Goal: Task Accomplishment & Management: Manage account settings

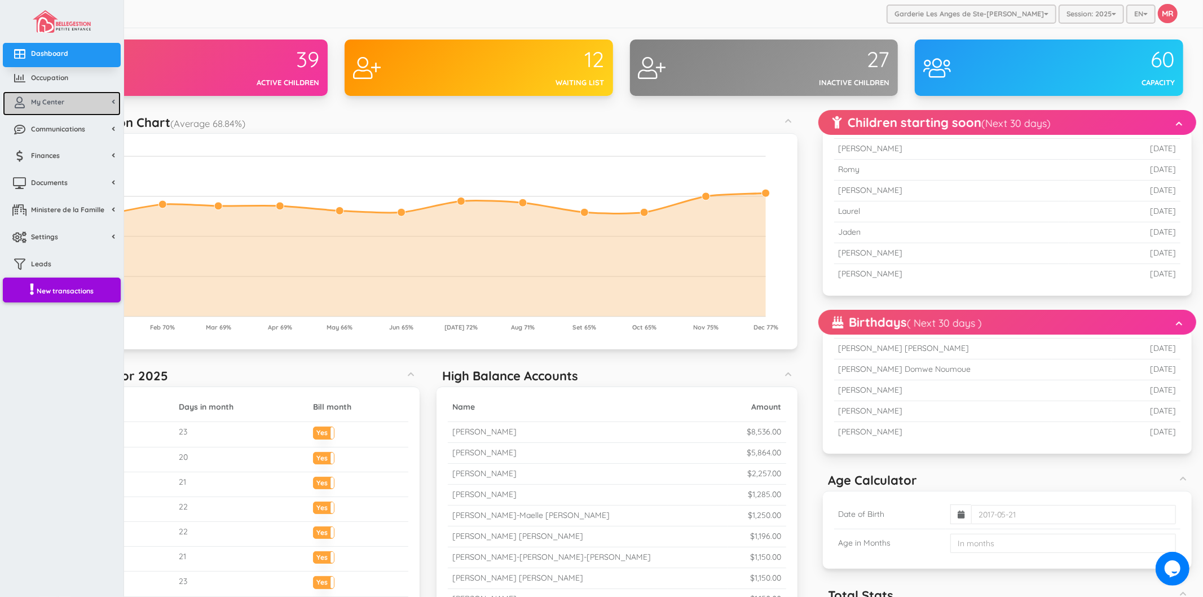
click at [29, 104] on icon at bounding box center [19, 102] width 23 height 11
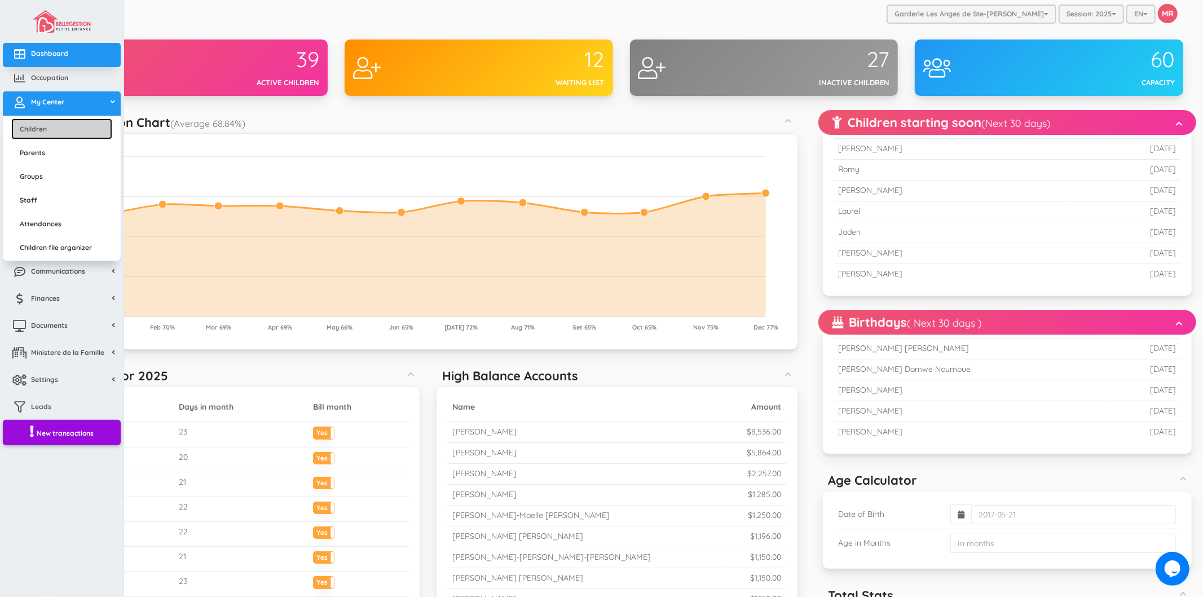
click at [52, 127] on link "Children" at bounding box center [61, 128] width 101 height 21
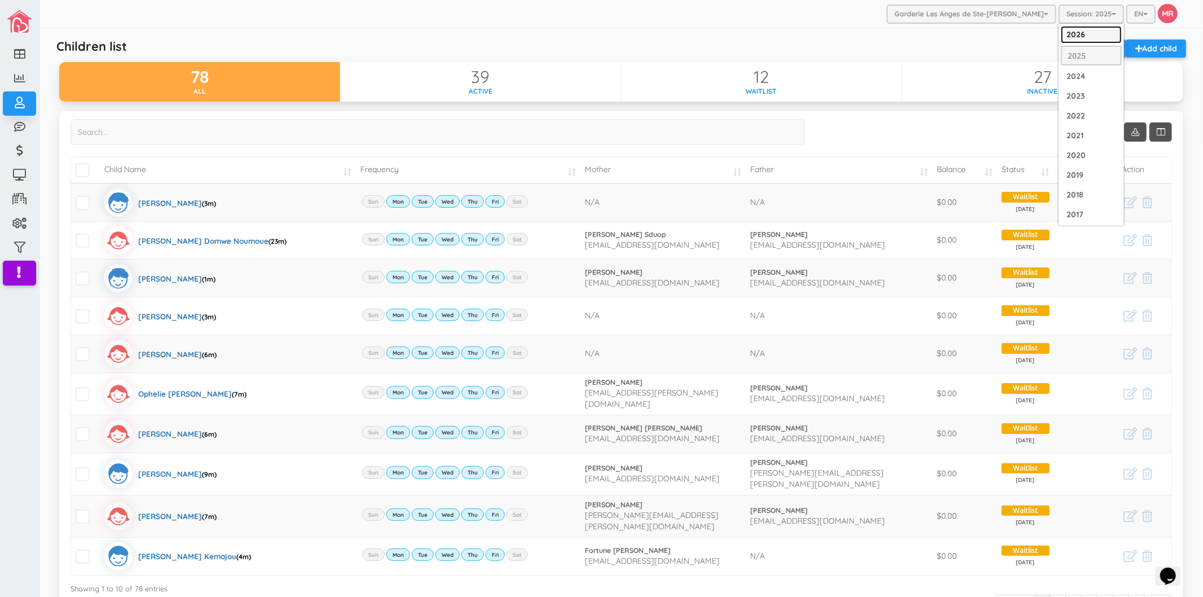
click at [1076, 31] on link "2026" at bounding box center [1091, 34] width 61 height 17
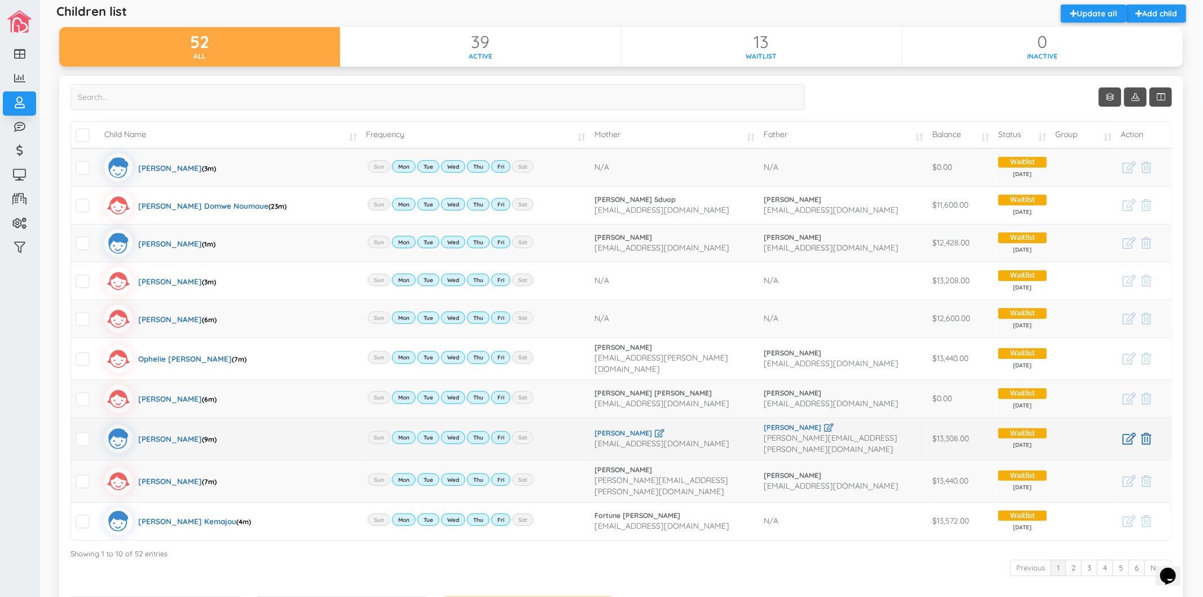
scroll to position [63, 0]
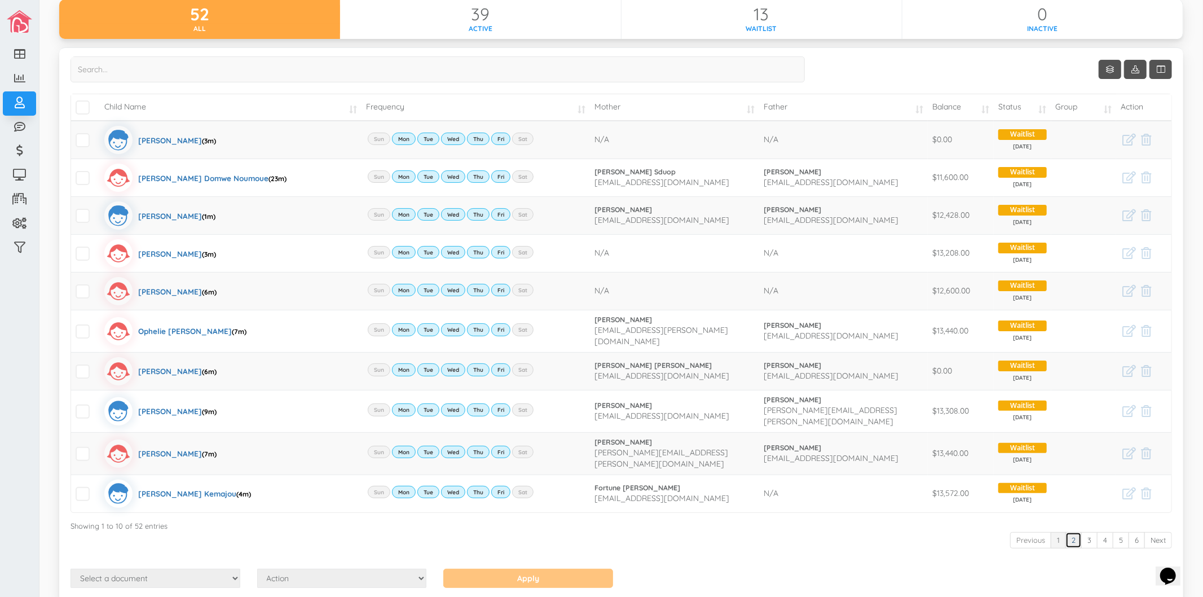
click at [1066, 532] on link "2" at bounding box center [1074, 540] width 16 height 16
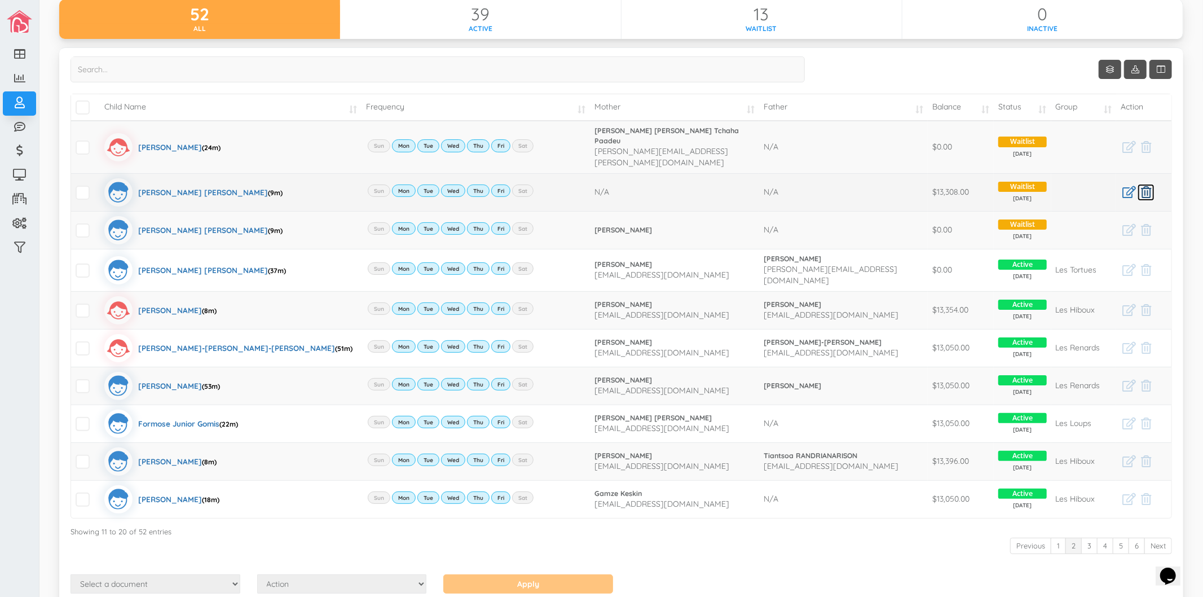
click at [1141, 186] on icon at bounding box center [1146, 192] width 10 height 12
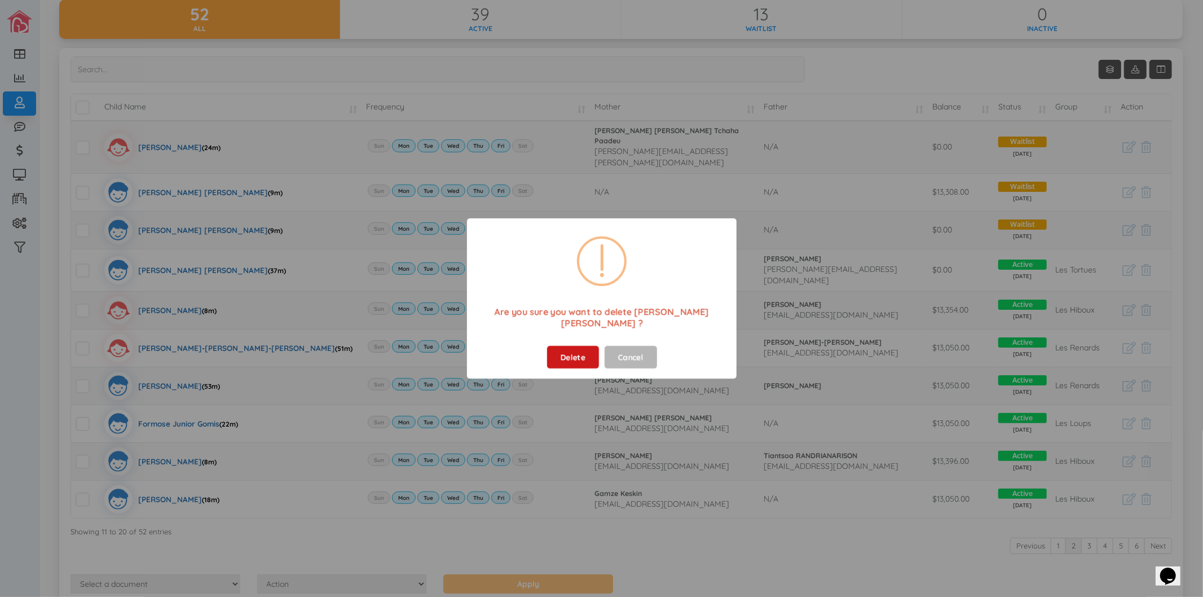
click at [571, 352] on button "Delete" at bounding box center [573, 357] width 52 height 23
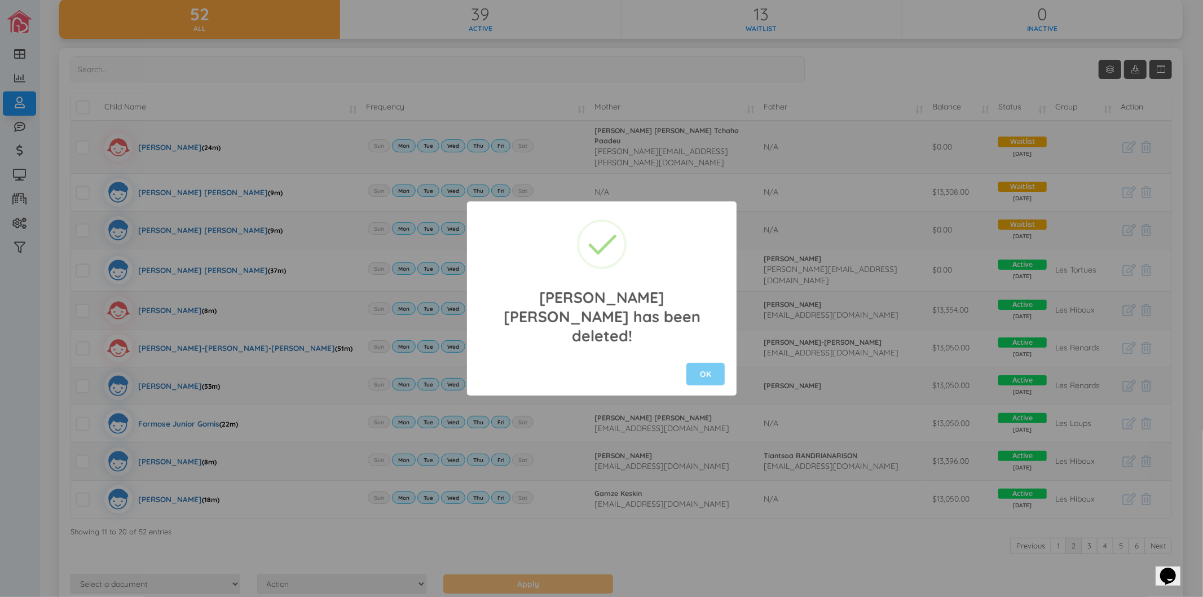
click at [703, 369] on button "OK" at bounding box center [706, 374] width 38 height 23
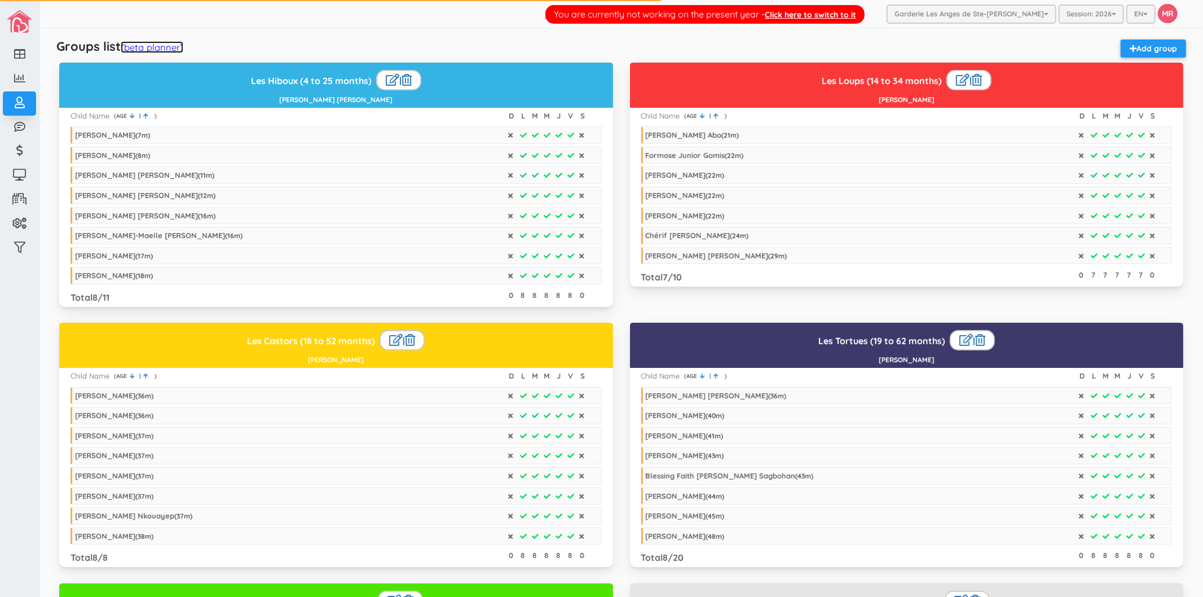
click at [162, 51] on link "(beta planner)" at bounding box center [152, 47] width 63 height 12
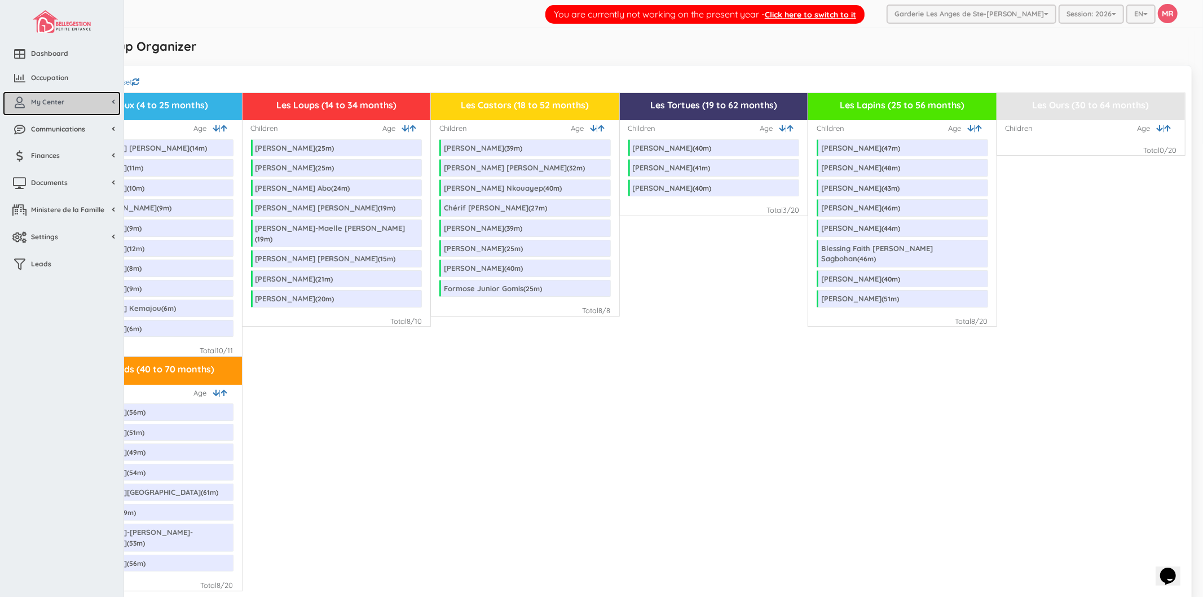
click at [46, 107] on link "My Center" at bounding box center [62, 103] width 118 height 24
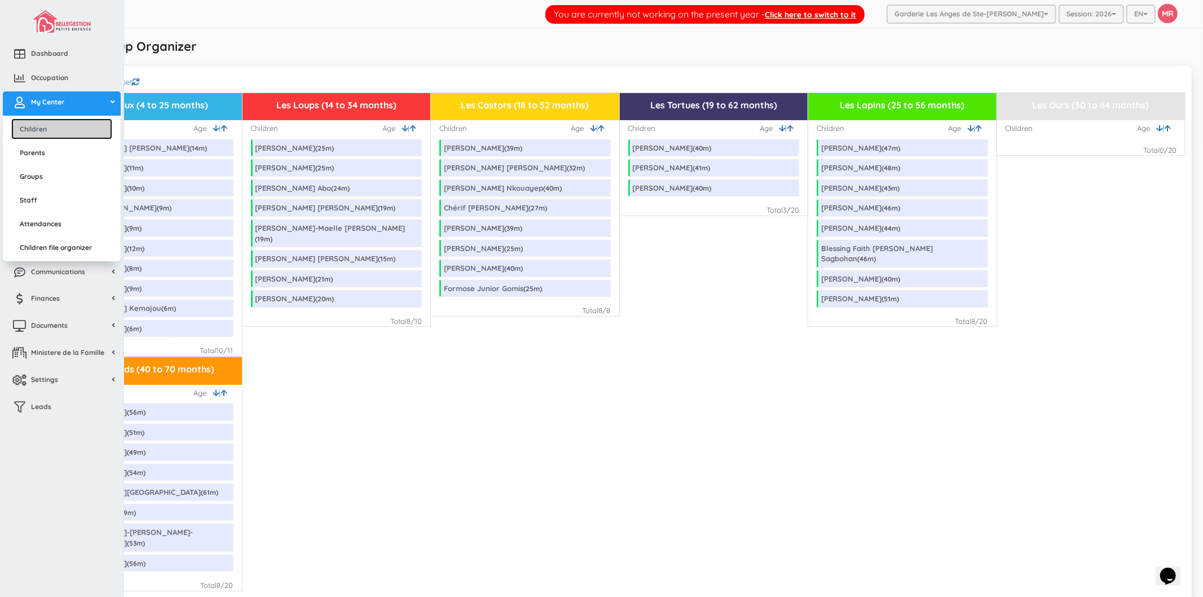
click at [51, 127] on link "Children" at bounding box center [61, 128] width 101 height 21
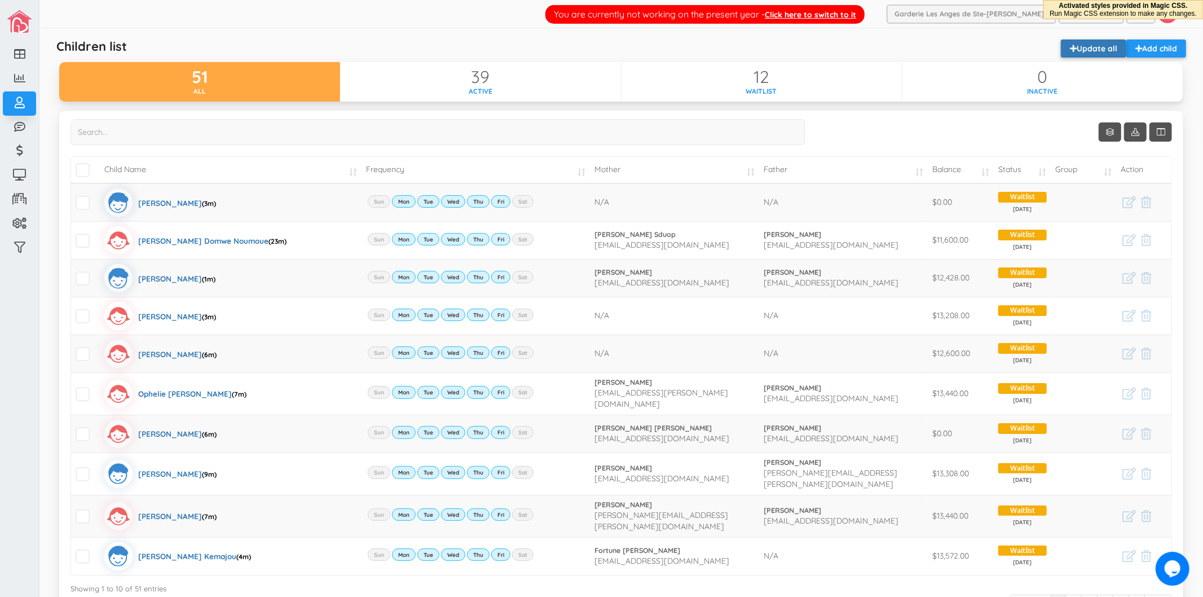
click at [1081, 50] on link "Update all" at bounding box center [1093, 48] width 65 height 18
click at [1090, 45] on link "Update all" at bounding box center [1093, 48] width 65 height 18
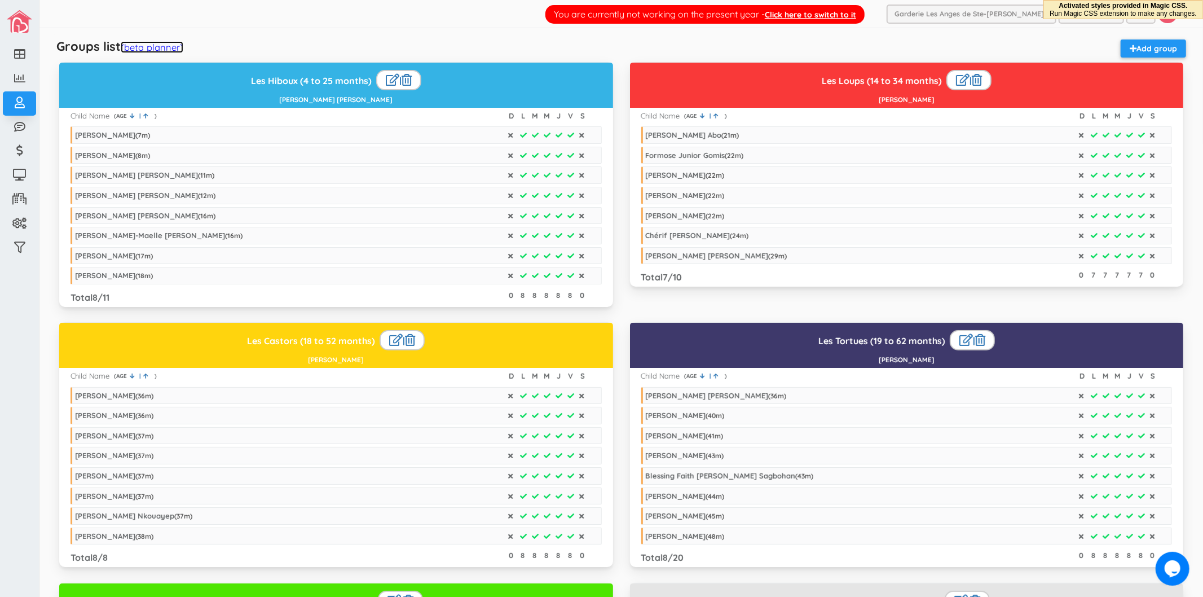
click at [172, 46] on link "(beta planner)" at bounding box center [152, 47] width 63 height 12
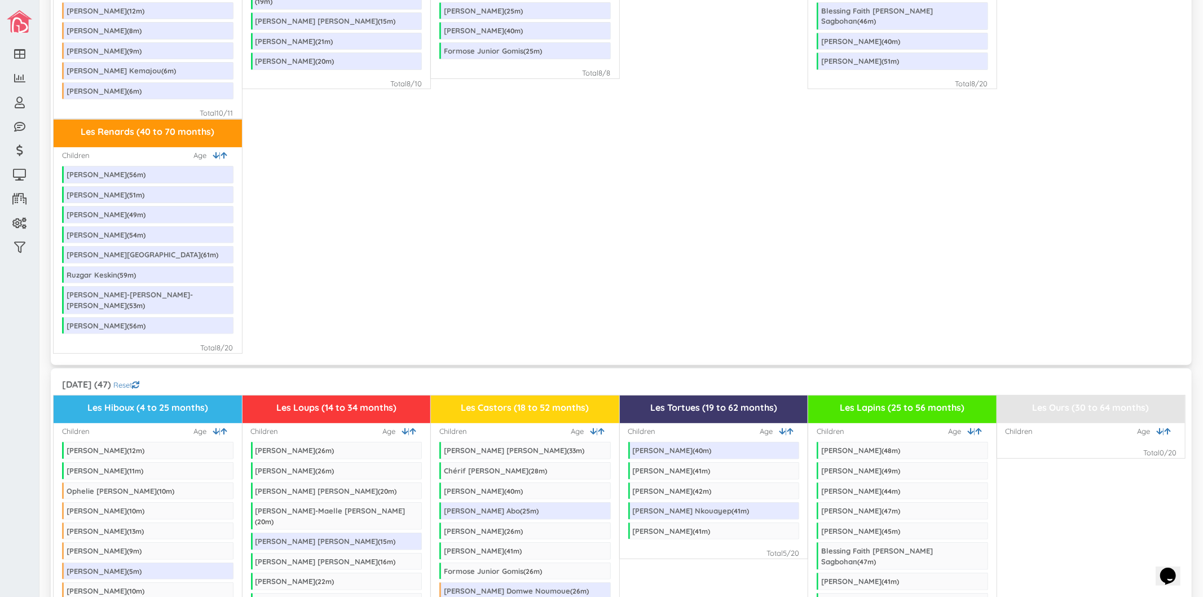
scroll to position [63, 0]
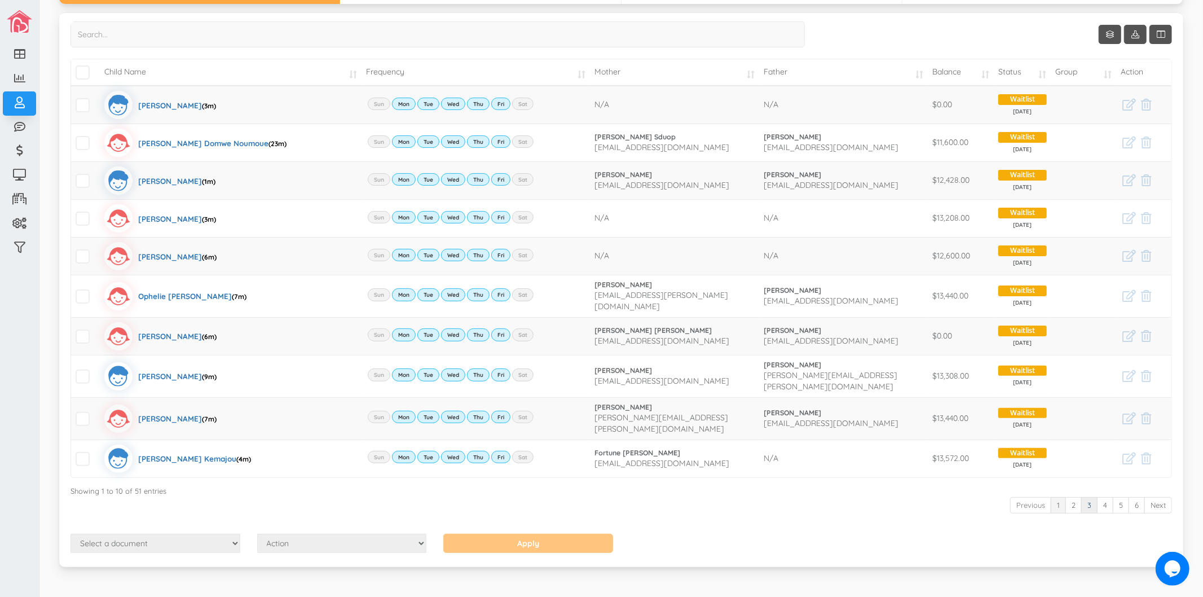
scroll to position [103, 0]
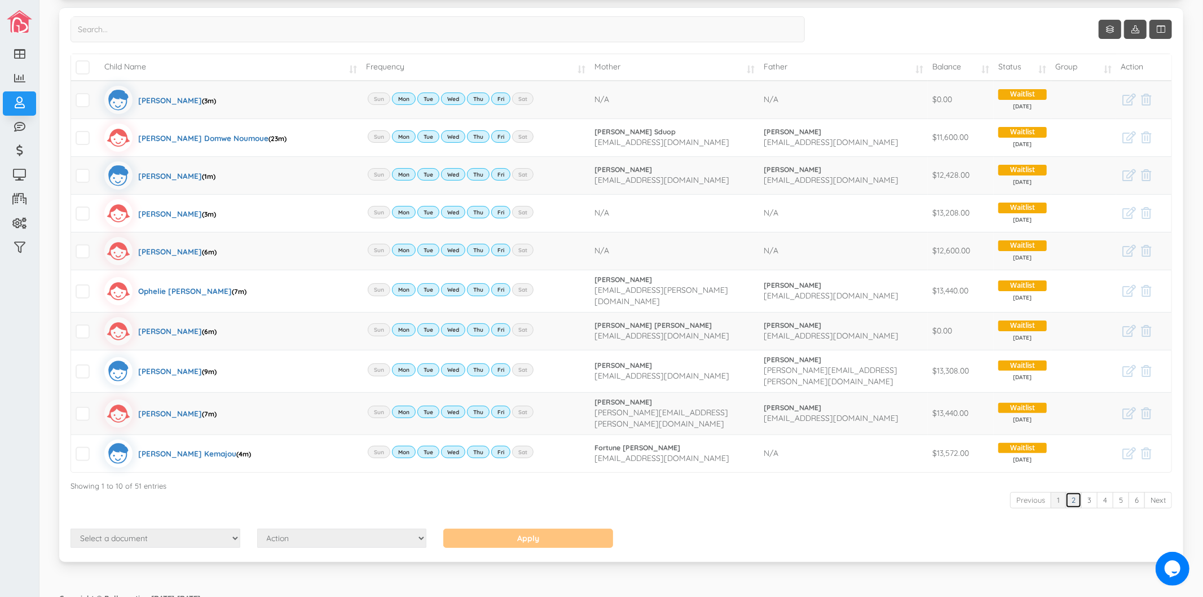
click at [1066, 492] on link "2" at bounding box center [1074, 500] width 16 height 16
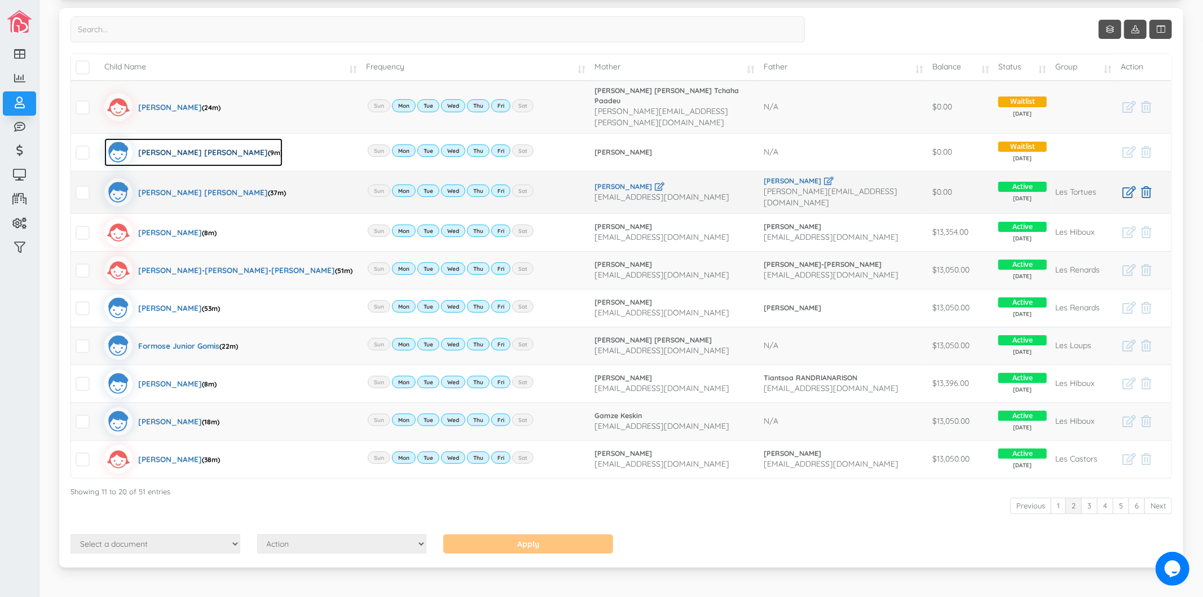
scroll to position [0, 0]
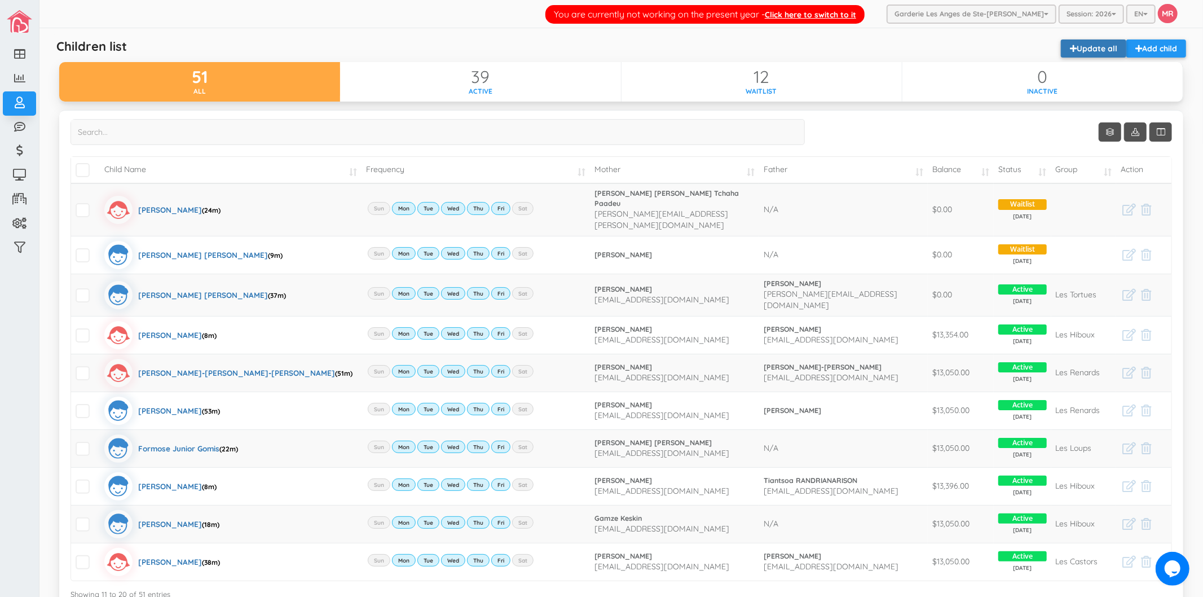
click at [1081, 41] on link "Update all" at bounding box center [1093, 48] width 65 height 18
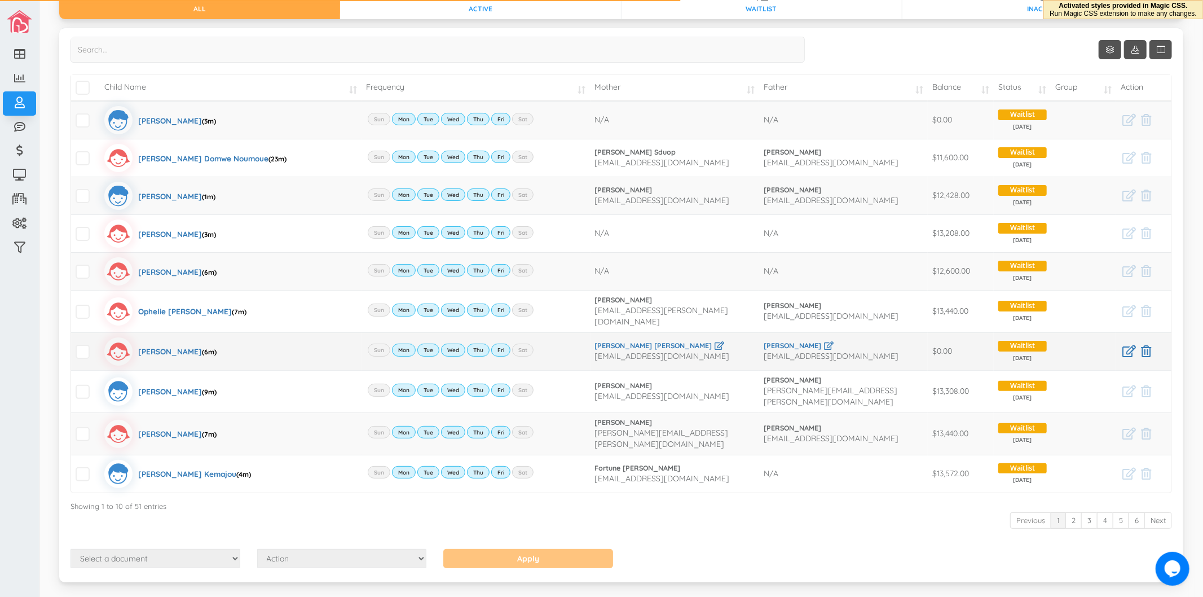
scroll to position [103, 0]
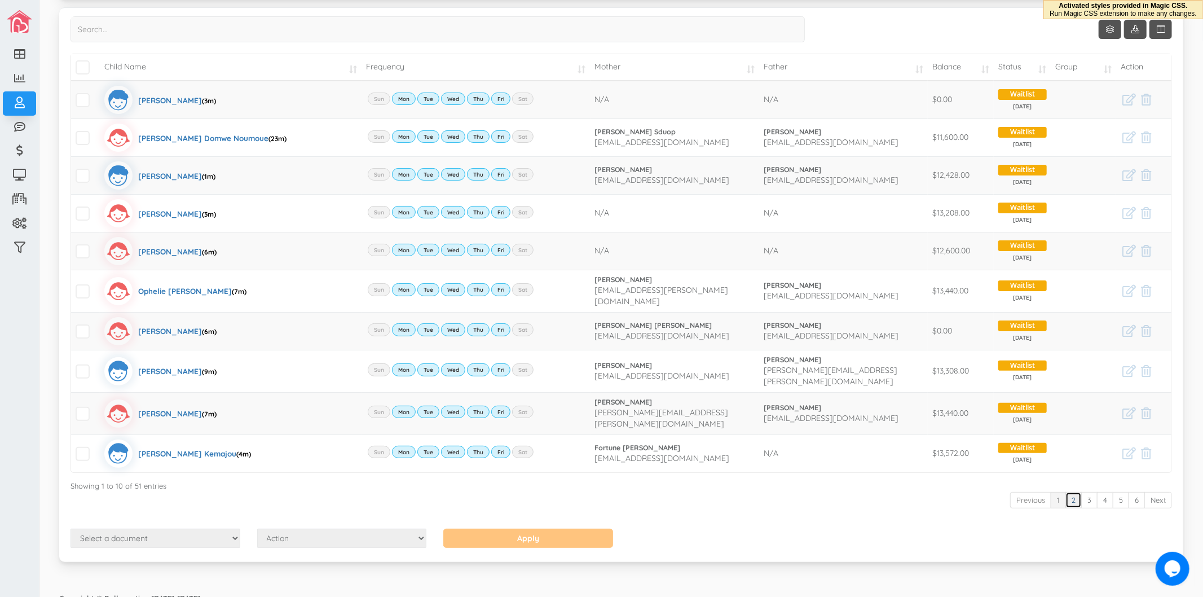
click at [1066, 492] on link "2" at bounding box center [1074, 500] width 16 height 16
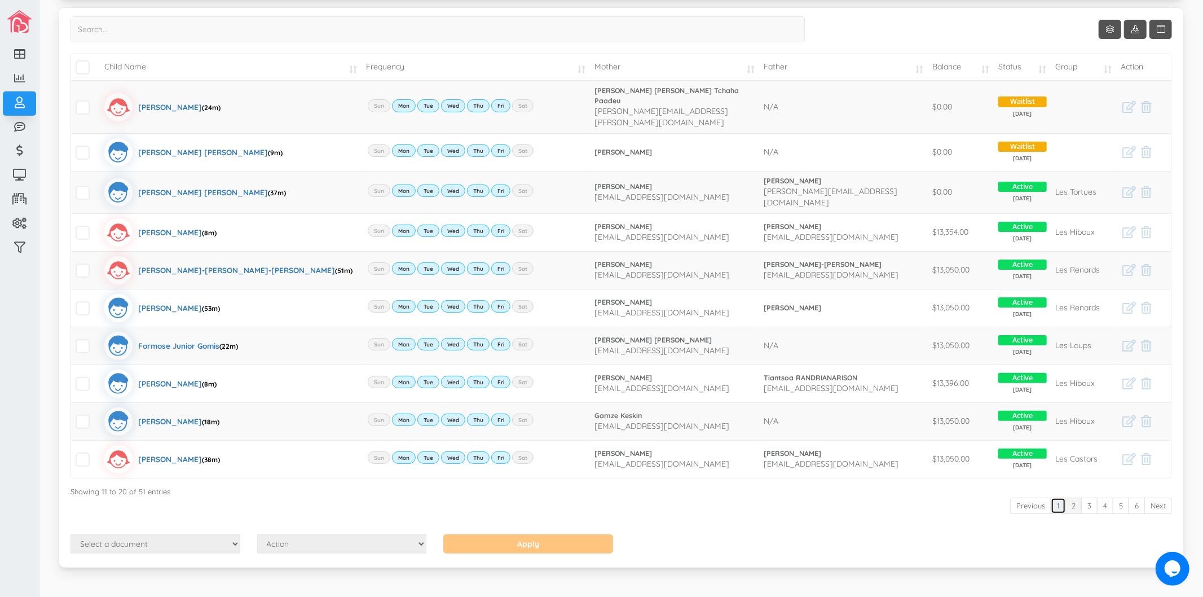
click at [1051, 498] on link "1" at bounding box center [1058, 506] width 15 height 16
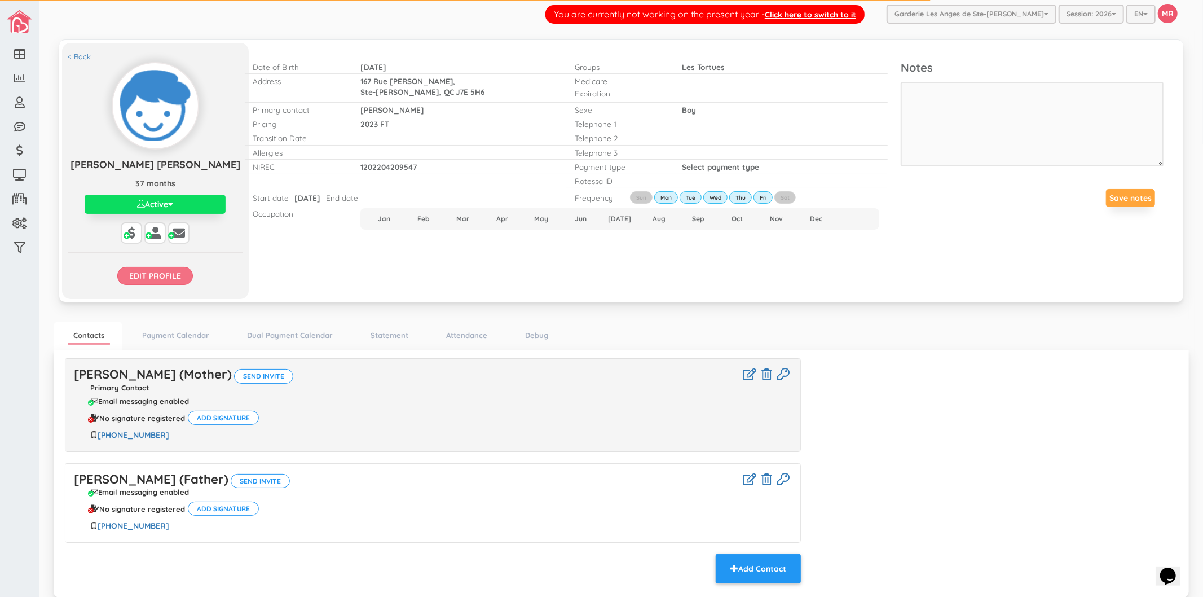
click at [170, 283] on input "Edit profile" at bounding box center [155, 276] width 76 height 18
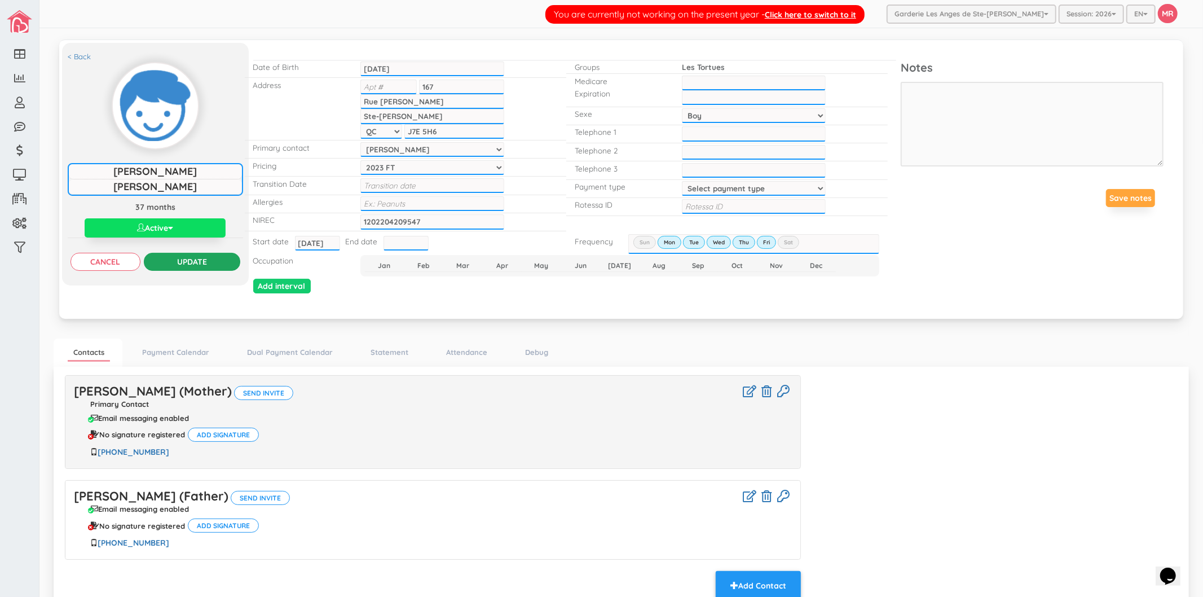
click at [212, 254] on input "Update" at bounding box center [192, 262] width 96 height 18
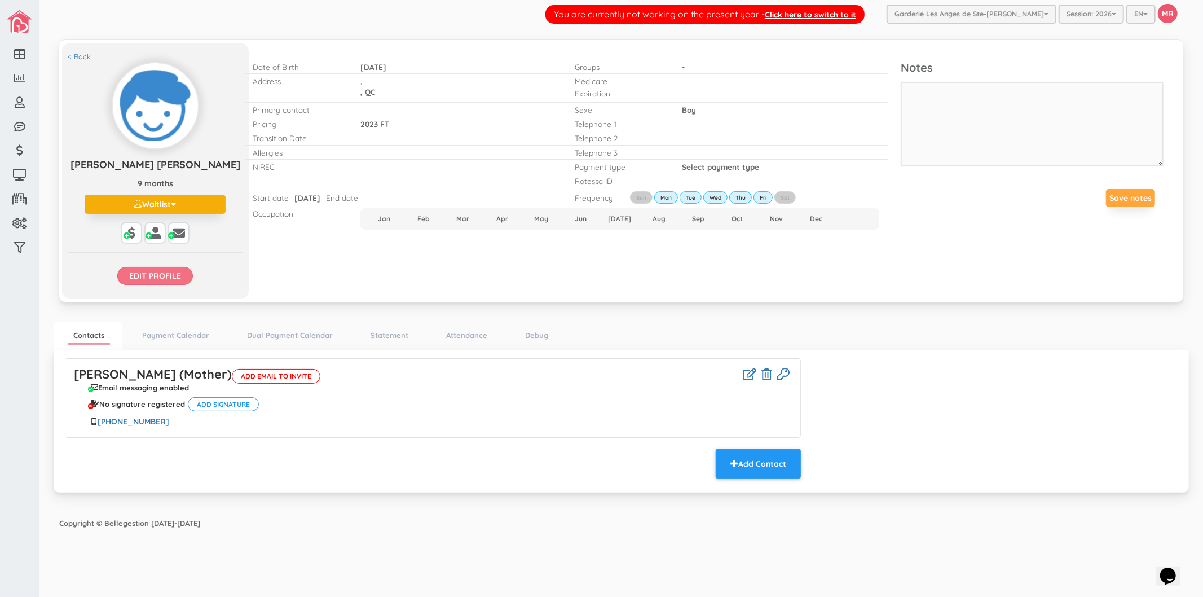
click at [185, 283] on input "Edit profile" at bounding box center [155, 276] width 76 height 18
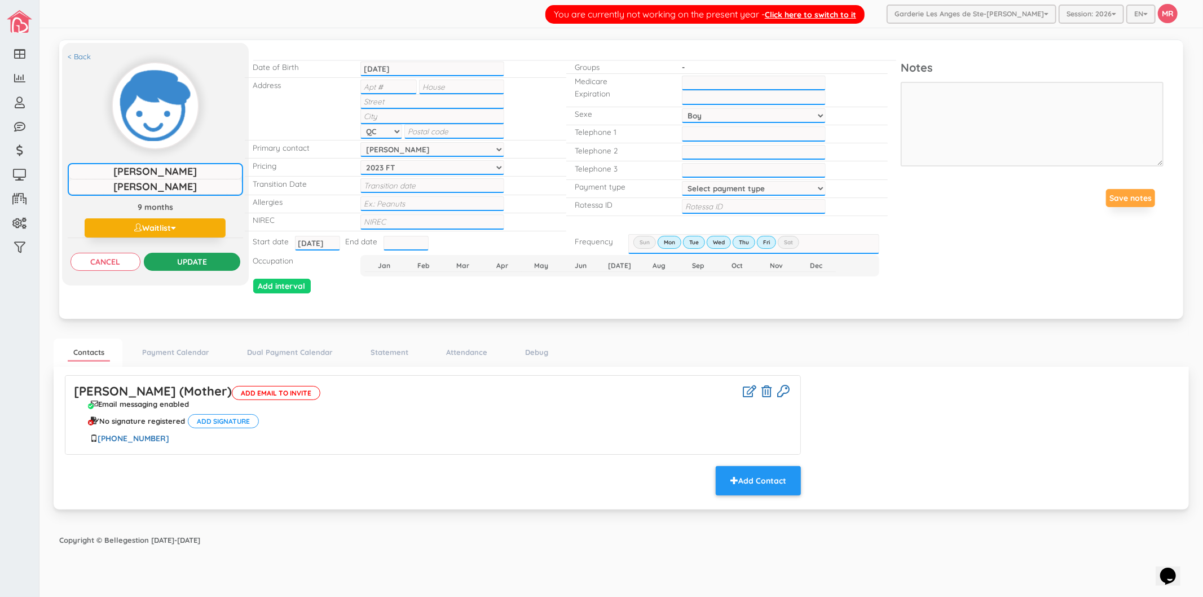
click at [210, 266] on input "Update" at bounding box center [192, 262] width 96 height 18
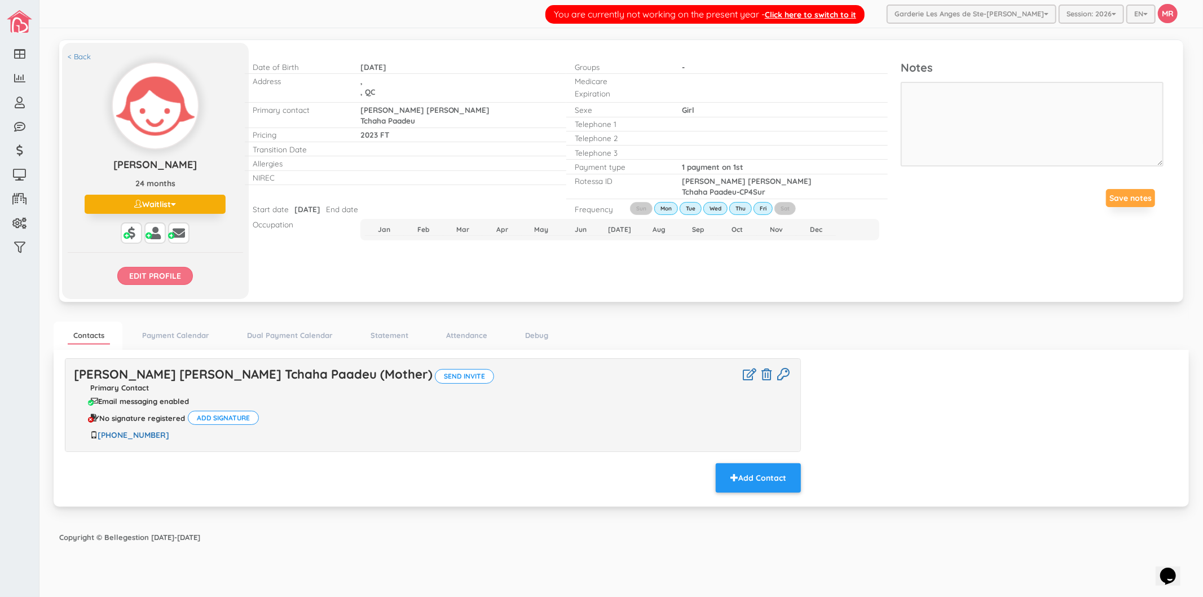
click at [138, 272] on input "Edit profile" at bounding box center [155, 276] width 76 height 18
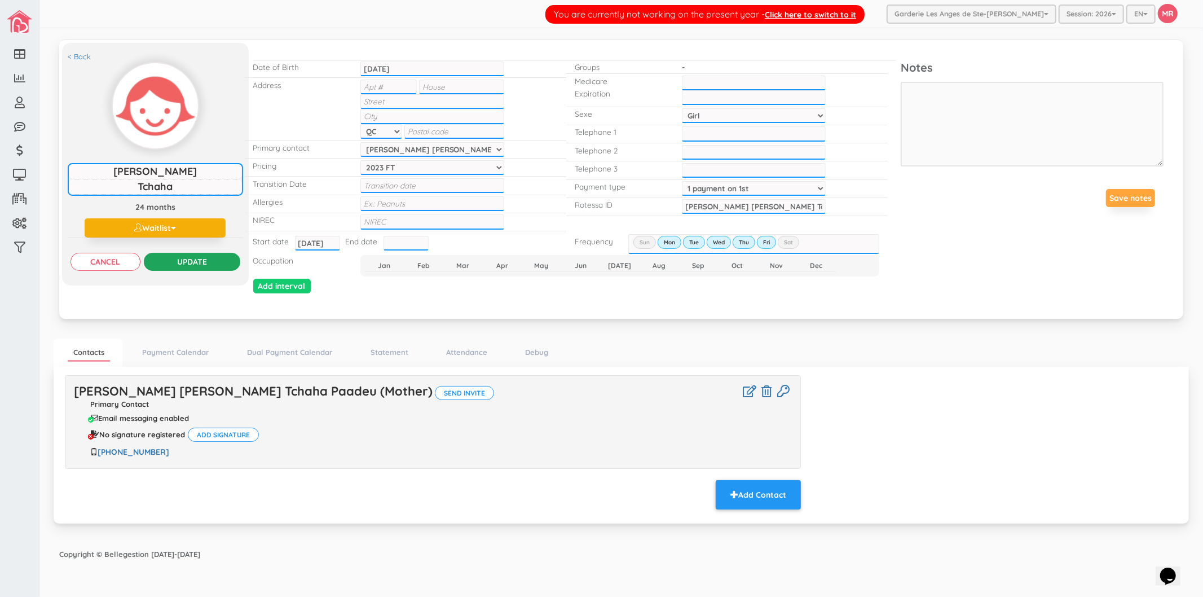
click at [200, 258] on input "Update" at bounding box center [192, 262] width 96 height 18
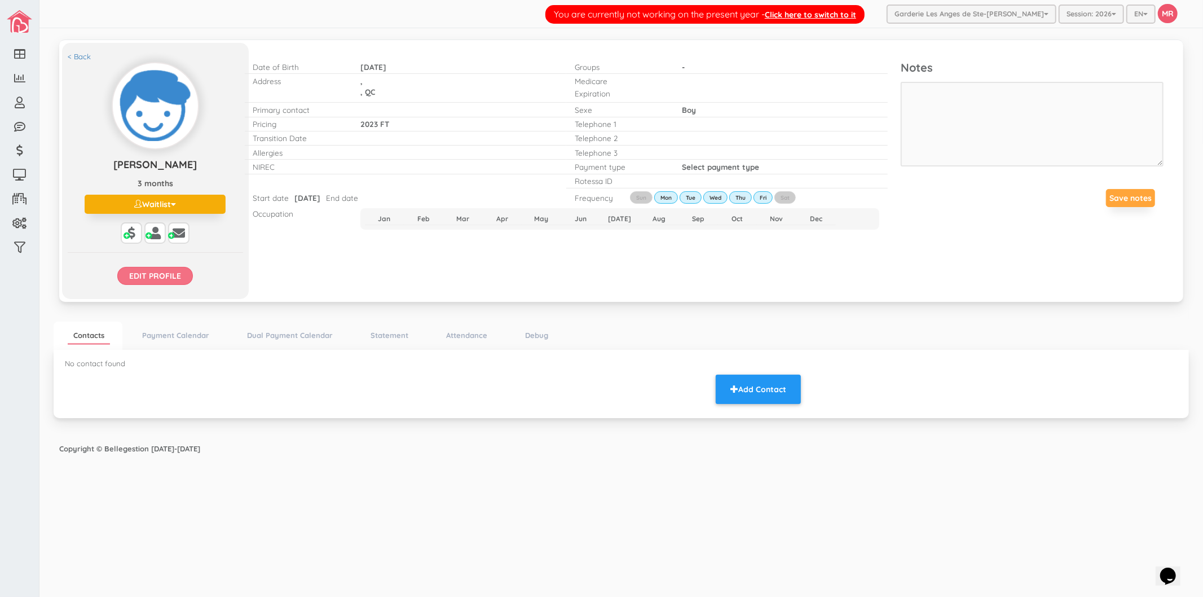
click at [165, 271] on input "Edit profile" at bounding box center [155, 276] width 76 height 18
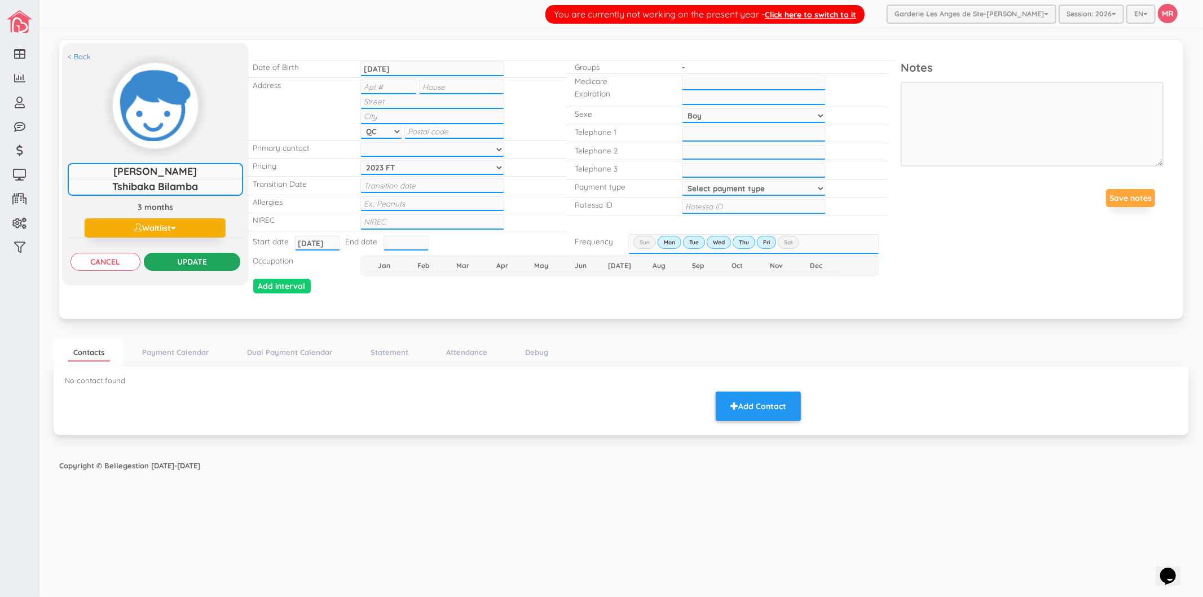
click at [195, 267] on input "Update" at bounding box center [192, 262] width 96 height 18
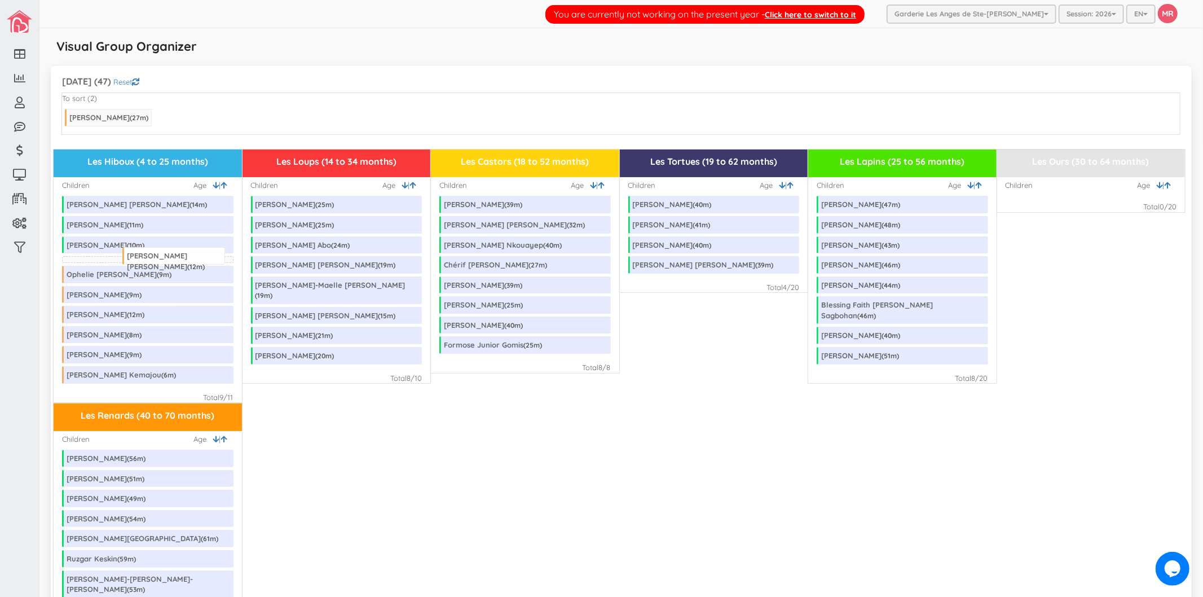
drag, startPoint x: 221, startPoint y: 120, endPoint x: 181, endPoint y: 258, distance: 143.7
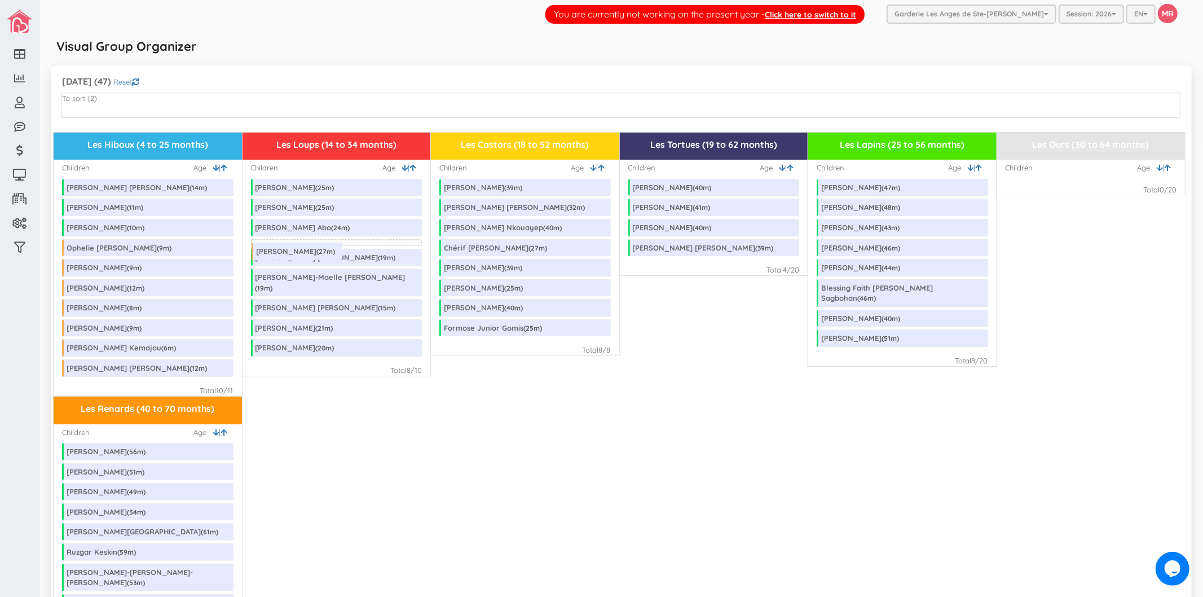
drag, startPoint x: 130, startPoint y: 115, endPoint x: 316, endPoint y: 248, distance: 229.7
click at [414, 73] on div "January 2026 (47) Reset To sort (2) Les Hiboux (4 to 25 months) Children | Age …" at bounding box center [621, 353] width 1141 height 577
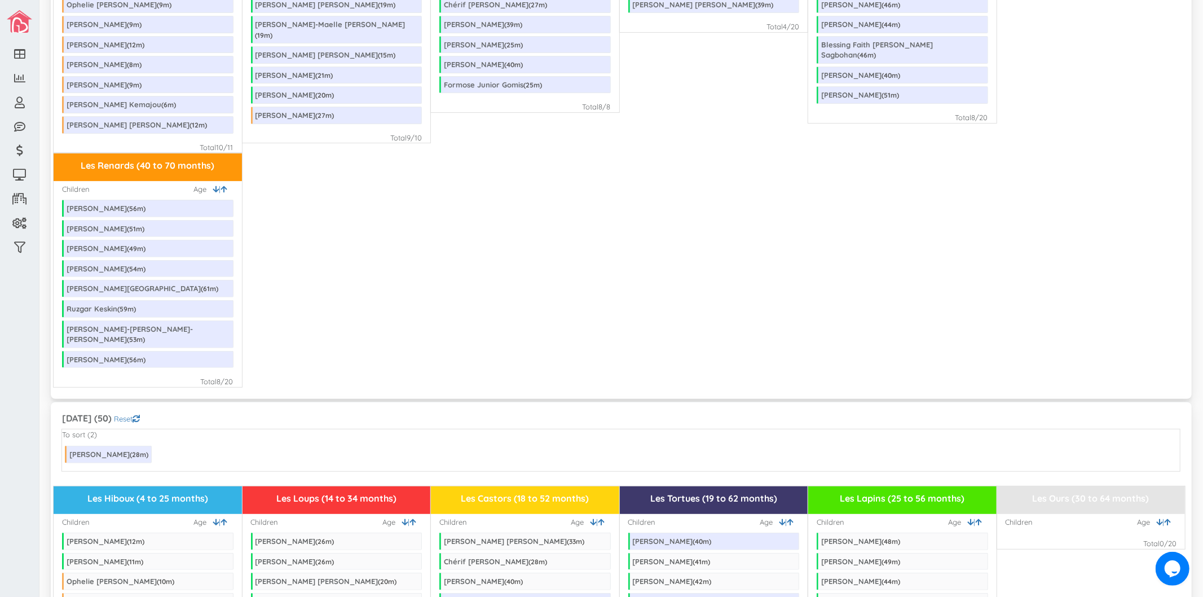
scroll to position [564, 0]
